Goal: Transaction & Acquisition: Purchase product/service

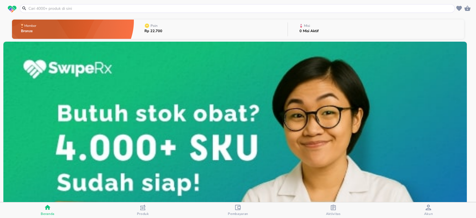
click at [66, 2] on header at bounding box center [238, 8] width 476 height 17
click at [64, 8] on input "text" at bounding box center [241, 9] width 426 height 6
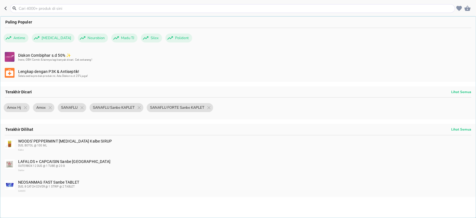
paste input "Metcovazin Krim 25g"
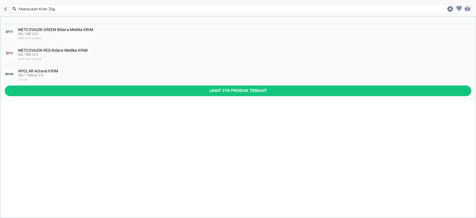
type input "Metcovazin Krim 25g"
click at [56, 35] on div "DUS, TUBE 25 G" at bounding box center [244, 34] width 453 height 4
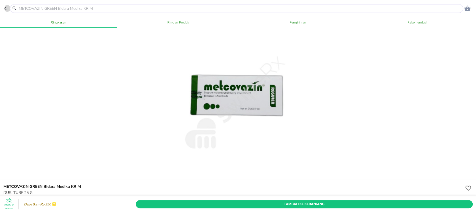
click at [4, 10] on icon "button" at bounding box center [6, 8] width 4 height 4
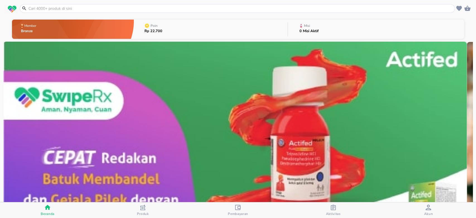
click at [42, 9] on input "text" at bounding box center [241, 9] width 426 height 6
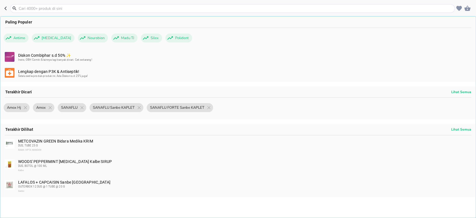
paste input "Metcovazin Krim 25g"
type input "Metcovazin Krim 25g"
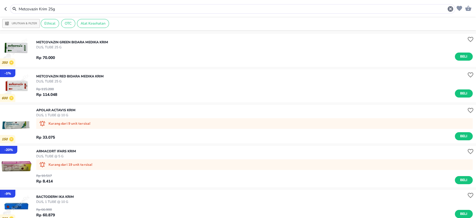
click at [7, 6] on button "button" at bounding box center [7, 8] width 6 height 9
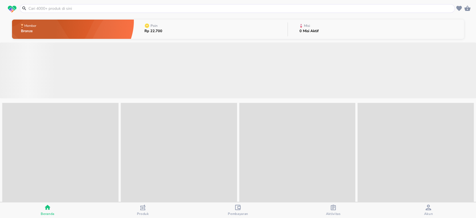
click at [38, 7] on input "text" at bounding box center [241, 9] width 426 height 6
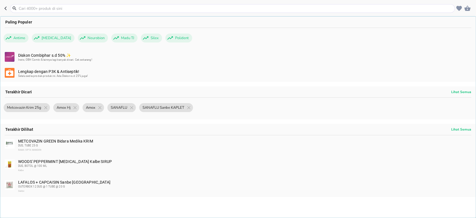
paste input "Mucera Otto Syr 60ml"
type input "Mucera Otto Syr 60ml"
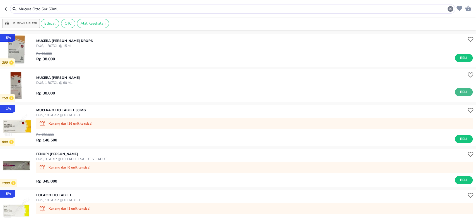
click at [459, 93] on span "Beli" at bounding box center [463, 92] width 9 height 6
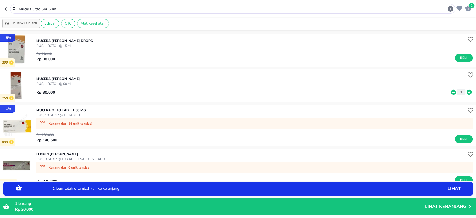
click at [467, 91] on icon at bounding box center [469, 91] width 5 height 5
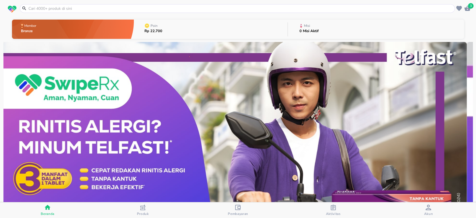
click at [61, 7] on input "text" at bounding box center [241, 9] width 426 height 6
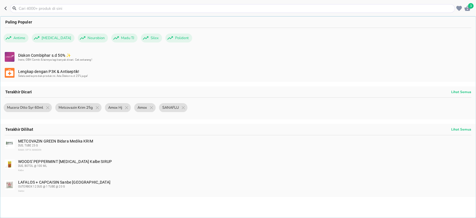
paste input "Metcovazin Krim 25g"
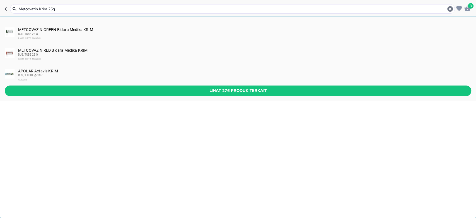
type input "Metcovazin Krim 25g"
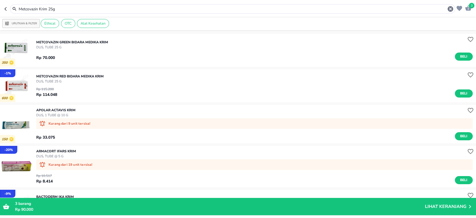
drag, startPoint x: 63, startPoint y: 5, endPoint x: 21, endPoint y: 9, distance: 41.9
click at [26, 7] on div "Metcovazin Krim 25g" at bounding box center [232, 8] width 445 height 9
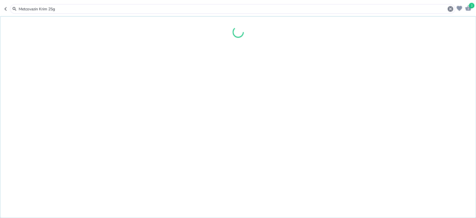
click at [6, 10] on icon "button" at bounding box center [5, 9] width 2 height 4
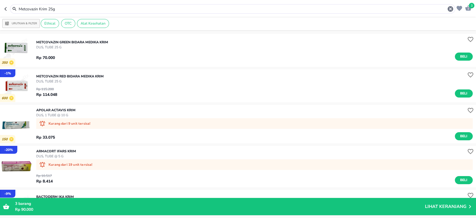
click at [2, 8] on header "3 Metcovazin Krim 25g" at bounding box center [238, 8] width 476 height 17
click at [4, 9] on header "3 Metcovazin Krim 25g" at bounding box center [238, 8] width 476 height 17
click at [4, 10] on icon "button" at bounding box center [6, 9] width 4 height 4
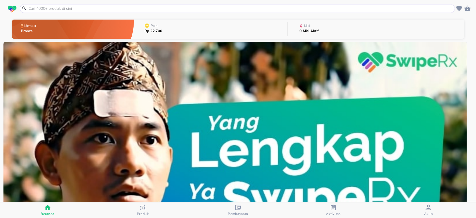
click at [426, 210] on div "Akun" at bounding box center [428, 209] width 9 height 11
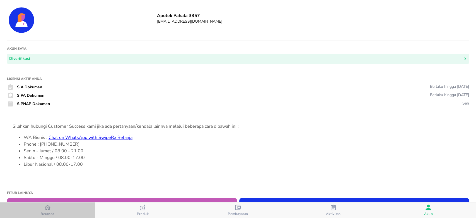
click at [52, 209] on div "Beranda" at bounding box center [48, 210] width 14 height 12
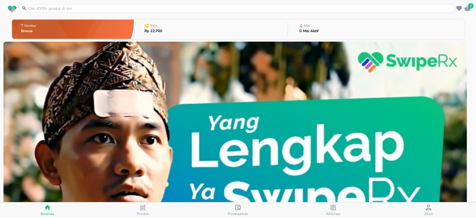
click at [356, 11] on input "text" at bounding box center [241, 9] width 426 height 6
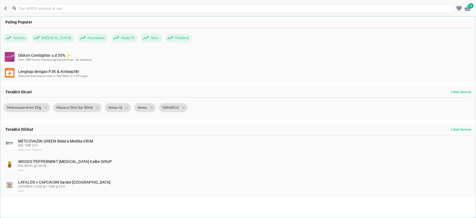
click at [74, 10] on input "text" at bounding box center [236, 9] width 436 height 6
paste input "Metcovazin Krim 25g"
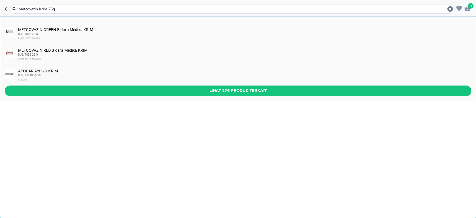
type input "Metcovazin Krim 25g"
click at [42, 49] on div "METCOVAZIN RED Bidara Medika KRIM DUS, TUBE 25 G RAMA CIPTA MANDIRI" at bounding box center [244, 54] width 453 height 13
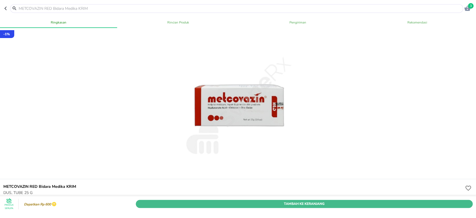
click at [196, 201] on span "Tambah Ke Keranjang" at bounding box center [304, 204] width 329 height 6
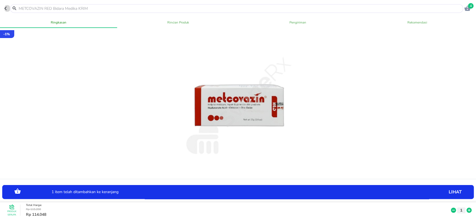
click at [5, 9] on icon "button" at bounding box center [5, 9] width 2 height 4
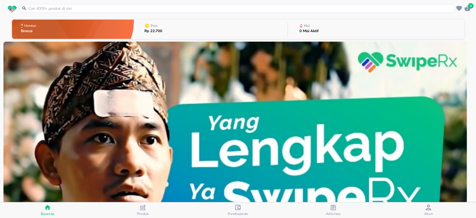
click at [472, 6] on span "4" at bounding box center [471, 6] width 6 height 6
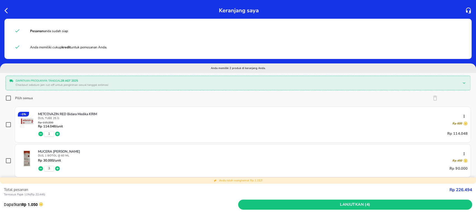
scroll to position [37, 0]
